Goal: Navigation & Orientation: Find specific page/section

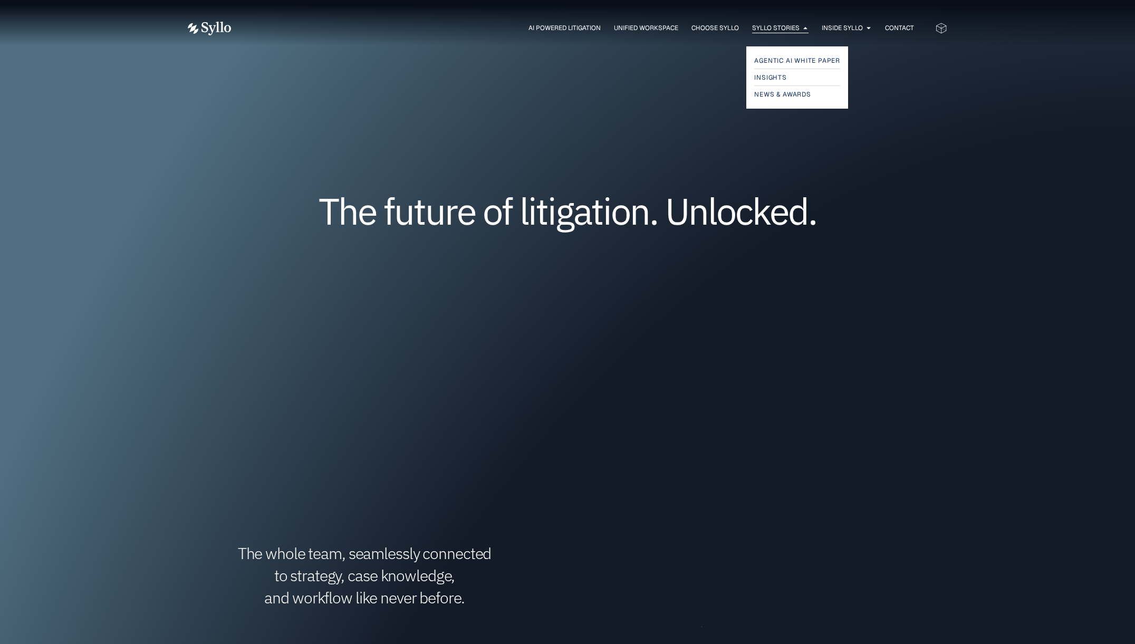
click at [791, 26] on span "Syllo Stories" at bounding box center [775, 27] width 47 height 9
click at [778, 94] on span "News & Awards" at bounding box center [784, 94] width 60 height 13
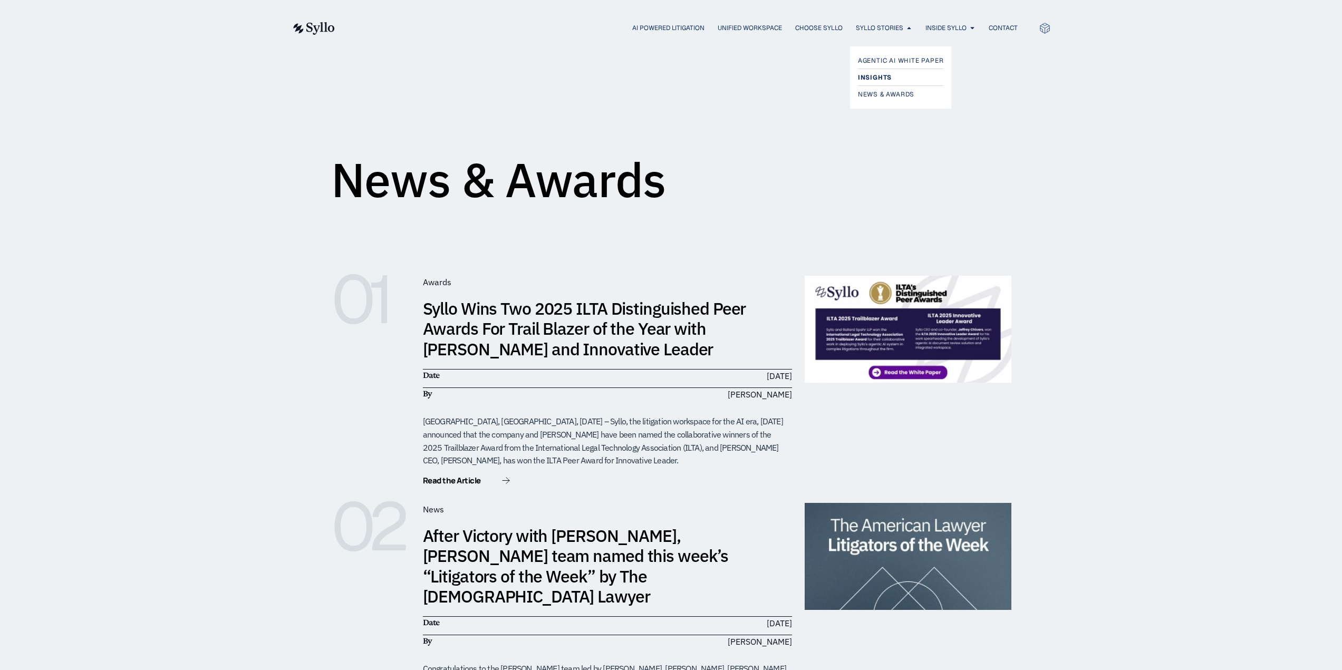
click at [885, 77] on span "Insights" at bounding box center [875, 77] width 34 height 13
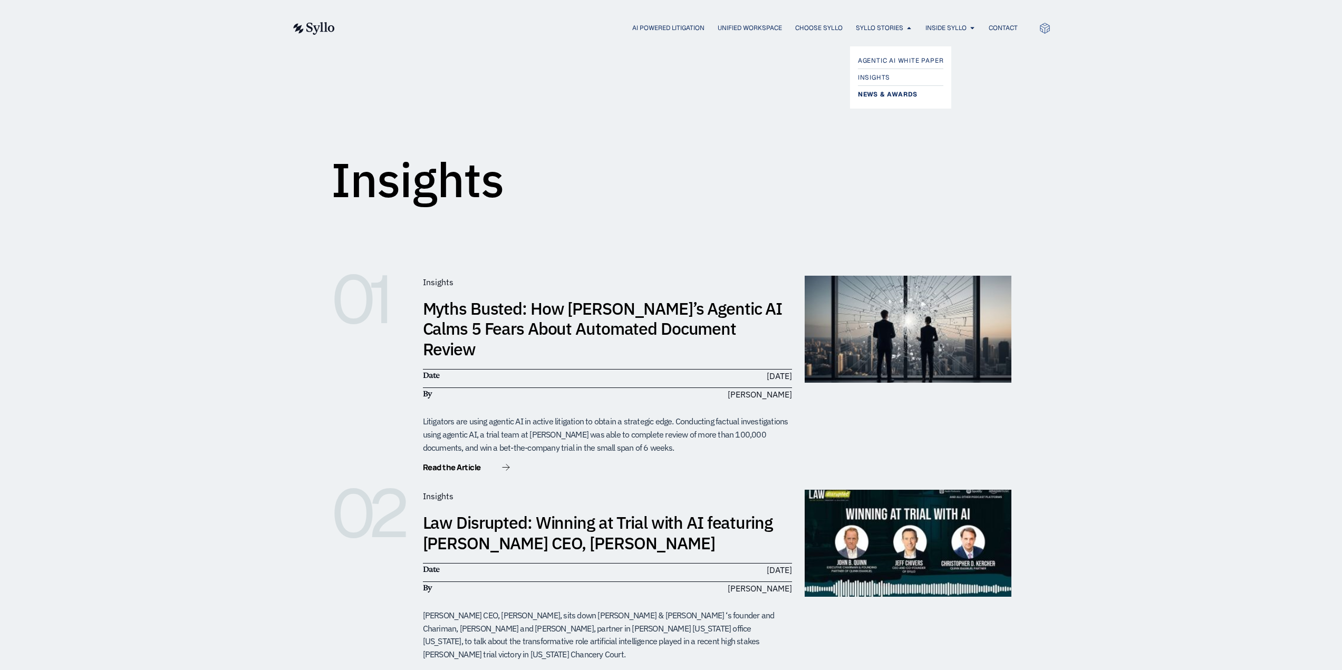
click at [879, 94] on span "News & Awards" at bounding box center [888, 94] width 60 height 13
